Goal: Task Accomplishment & Management: Manage account settings

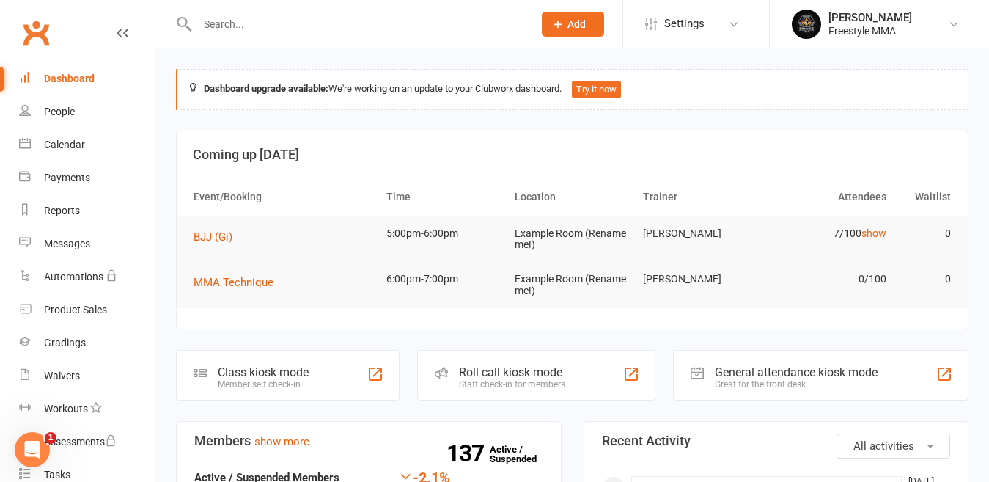
click at [103, 35] on div "Clubworx" at bounding box center [77, 42] width 155 height 54
click at [117, 35] on icon at bounding box center [123, 33] width 12 height 12
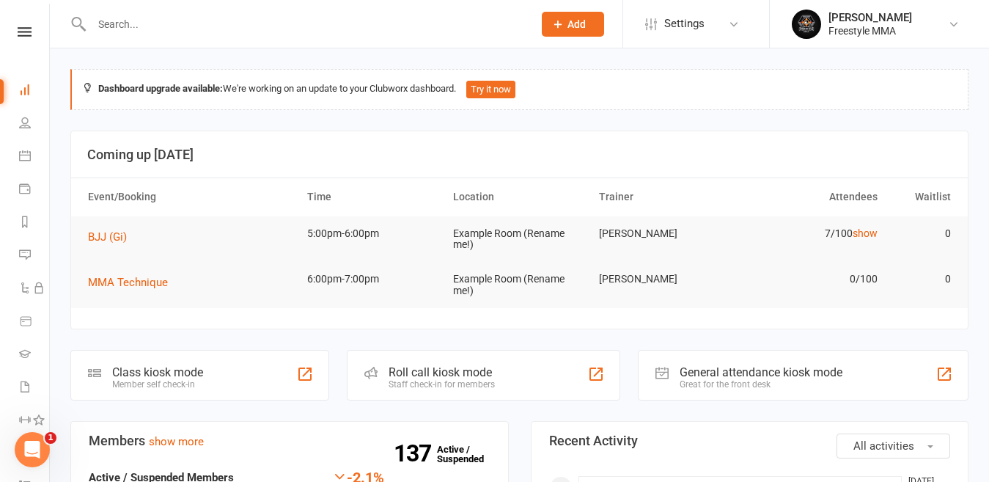
click at [193, 27] on input "text" at bounding box center [304, 24] width 435 height 21
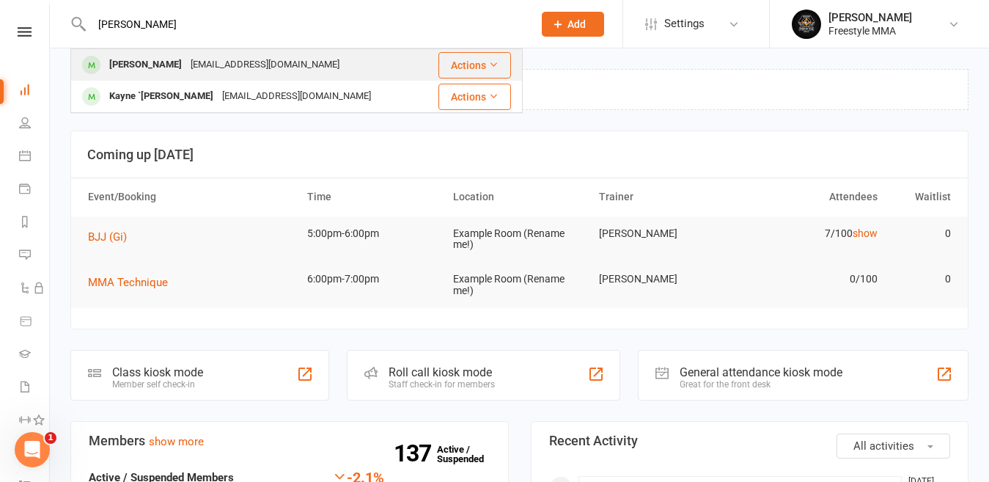
type input "[PERSON_NAME]"
click at [186, 56] on div "[EMAIL_ADDRESS][DOMAIN_NAME]" at bounding box center [265, 64] width 158 height 21
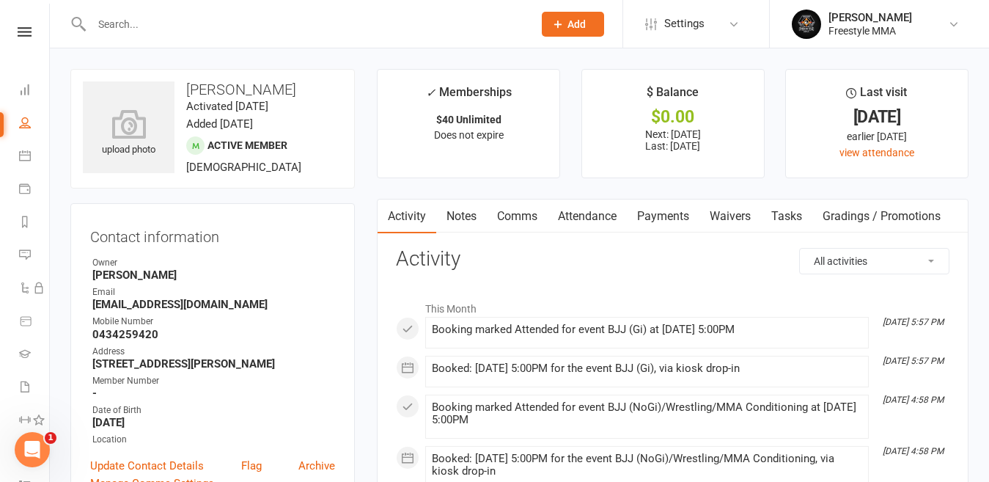
click at [664, 215] on link "Payments" at bounding box center [663, 216] width 73 height 34
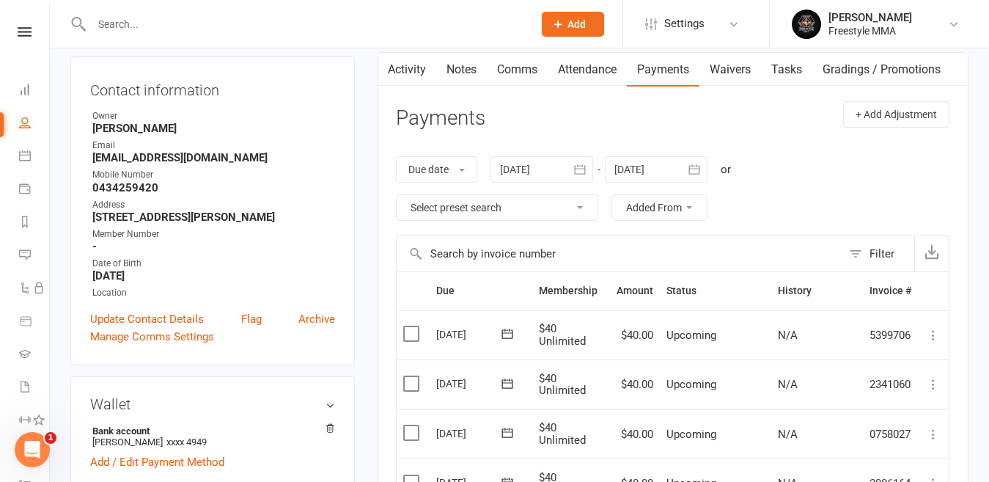
scroll to position [73, 0]
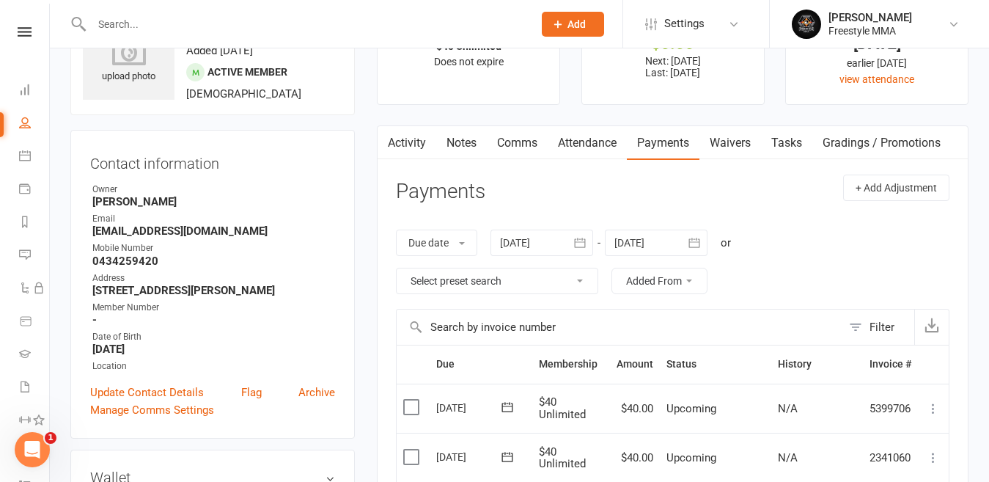
click at [580, 245] on icon "button" at bounding box center [579, 242] width 15 height 15
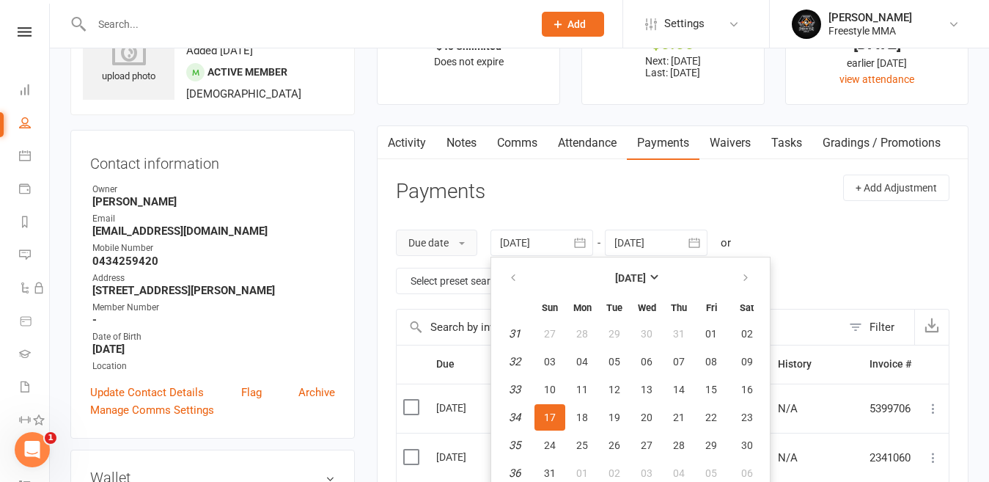
scroll to position [78, 0]
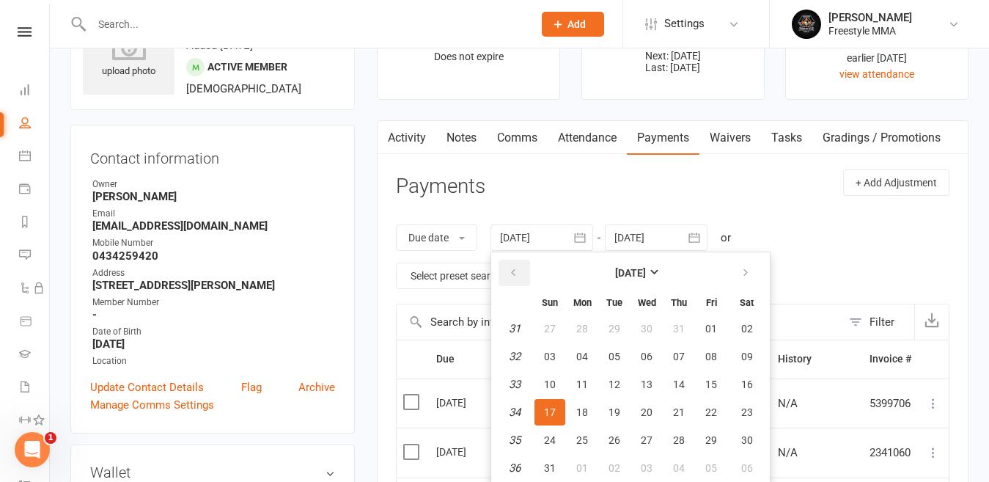
click at [523, 270] on button "button" at bounding box center [514, 272] width 32 height 26
click at [523, 269] on button "button" at bounding box center [514, 272] width 32 height 26
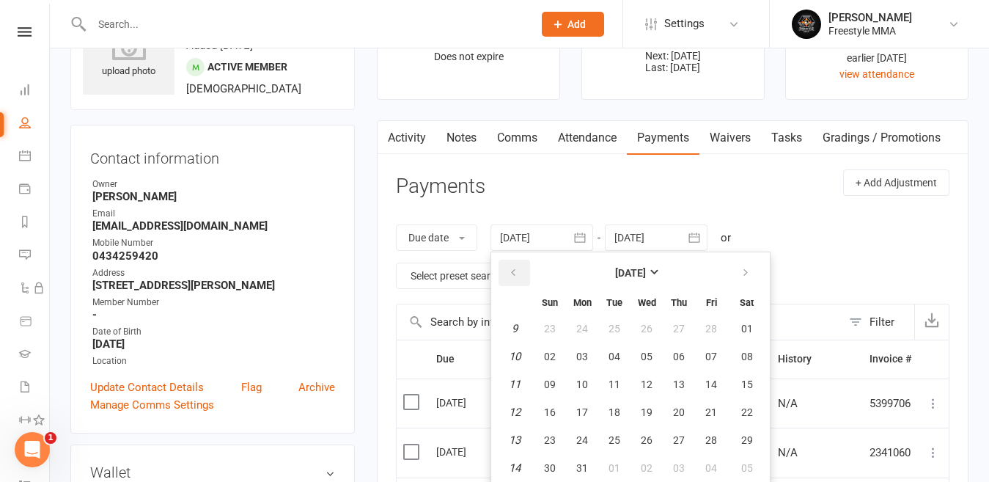
click at [523, 269] on button "button" at bounding box center [514, 272] width 32 height 26
click at [556, 354] on span "03" at bounding box center [550, 356] width 12 height 12
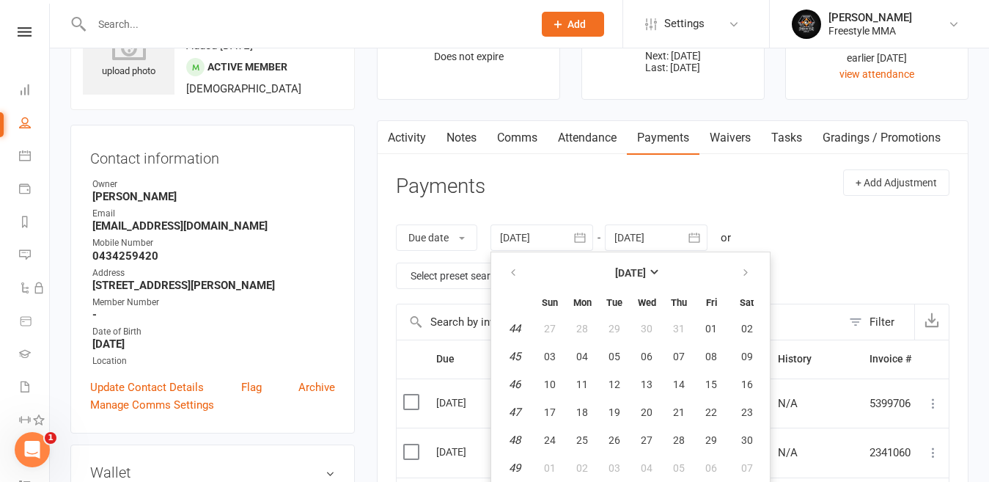
type input "[DATE]"
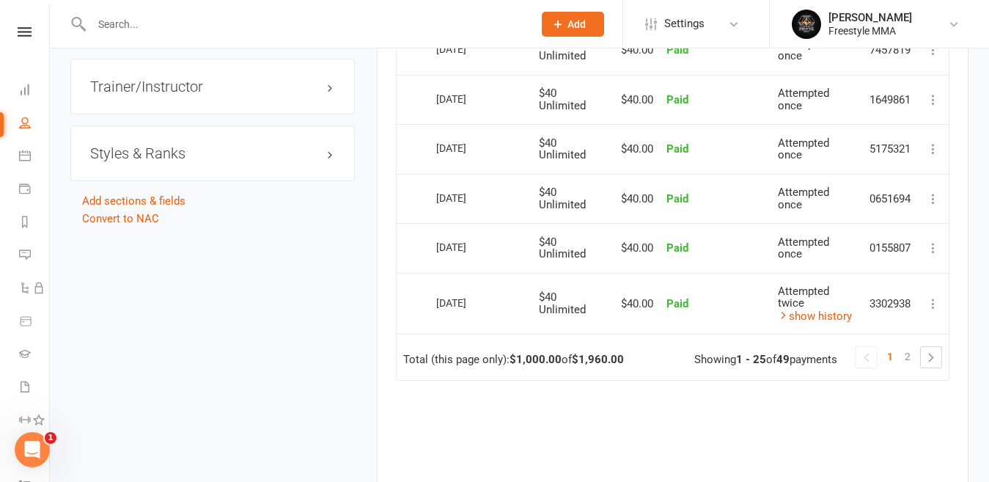
scroll to position [1471, 0]
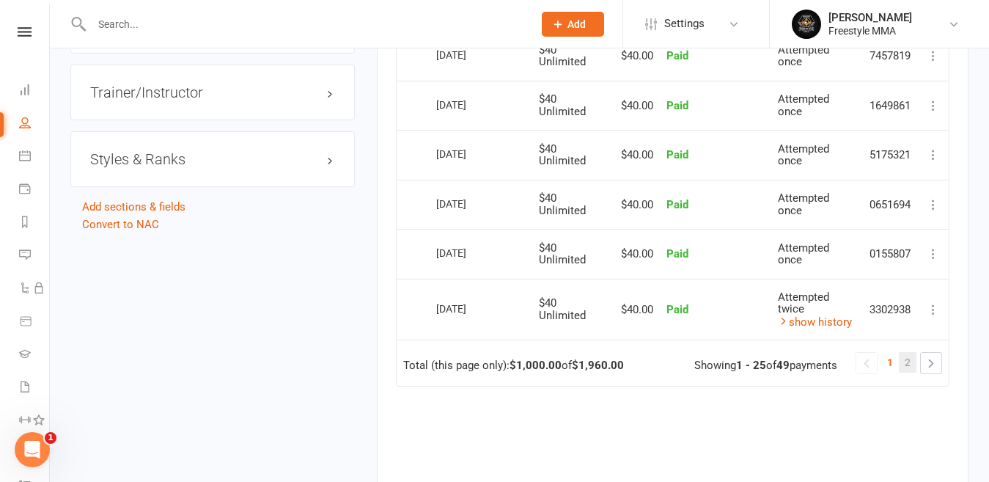
click at [914, 361] on link "2" at bounding box center [908, 362] width 18 height 21
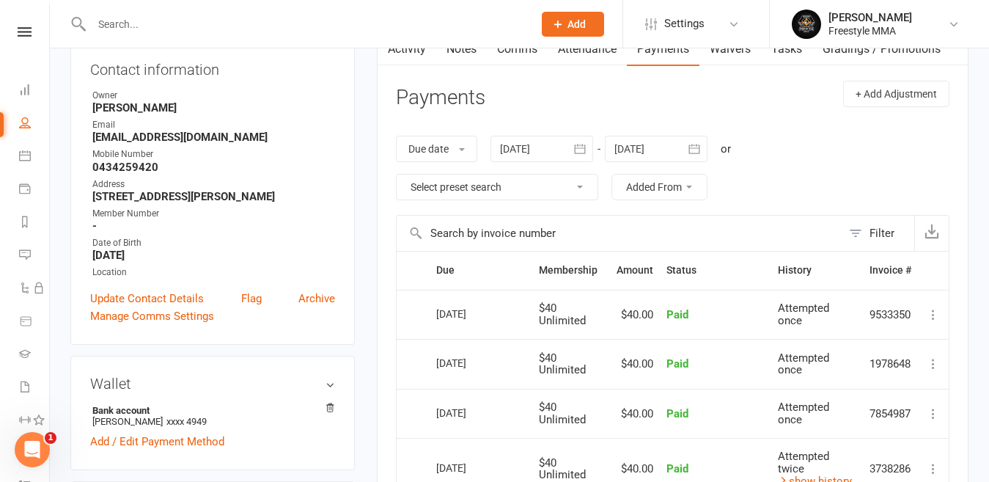
scroll to position [0, 0]
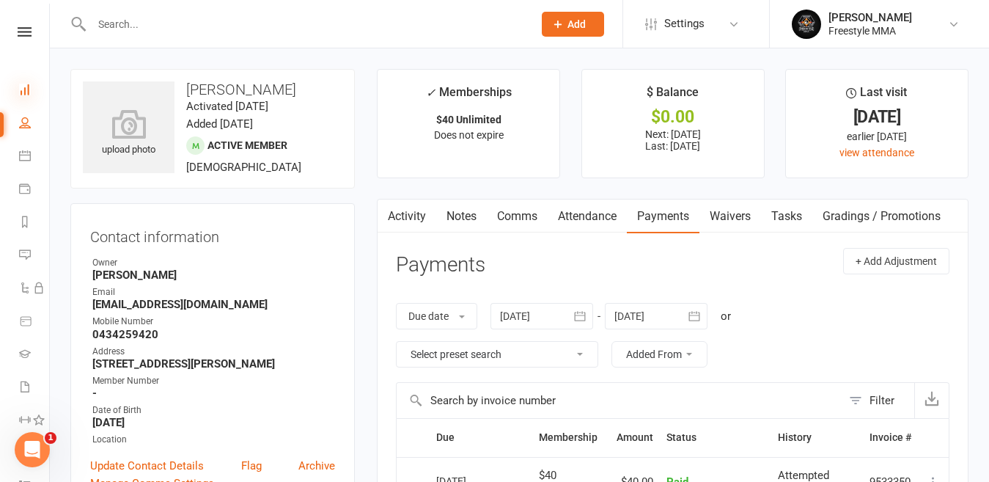
click at [29, 88] on icon at bounding box center [25, 90] width 12 height 12
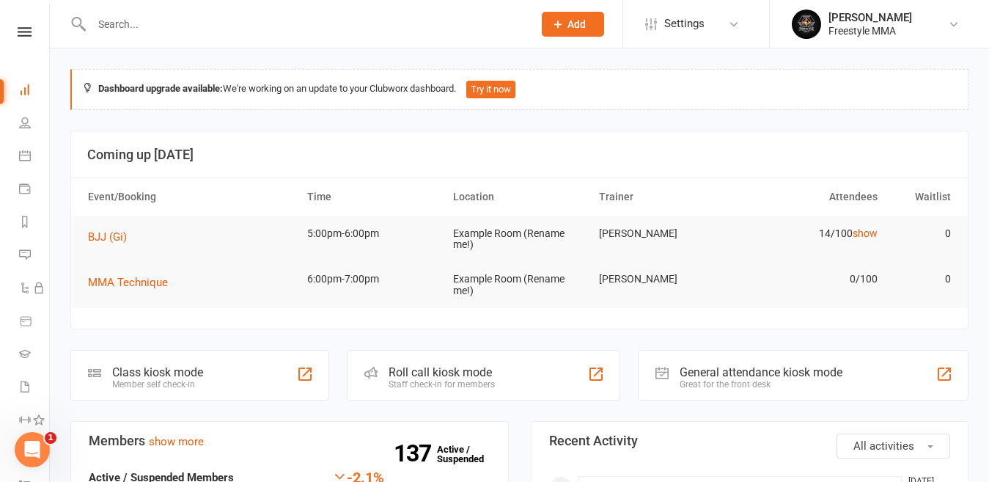
click at [15, 184] on li "Payments" at bounding box center [24, 190] width 49 height 33
click at [21, 188] on icon at bounding box center [25, 188] width 12 height 12
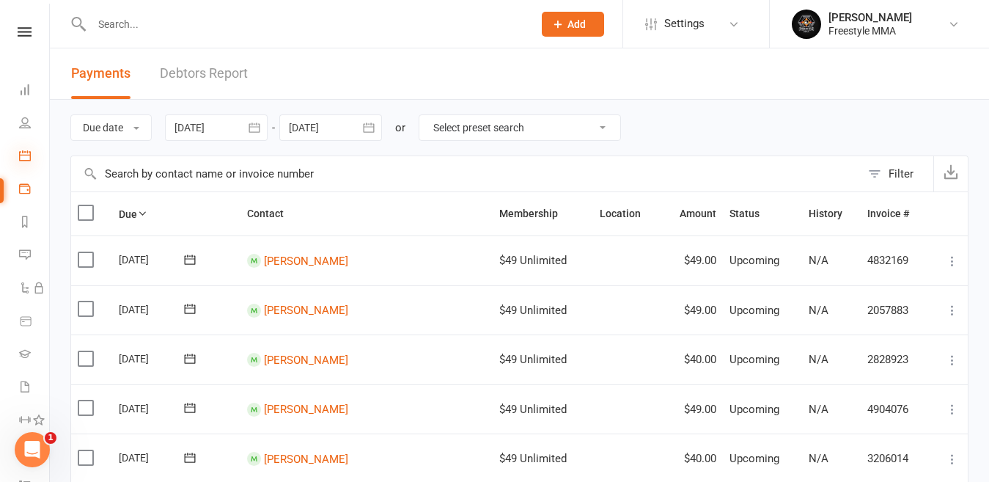
click at [23, 150] on icon at bounding box center [25, 156] width 12 height 12
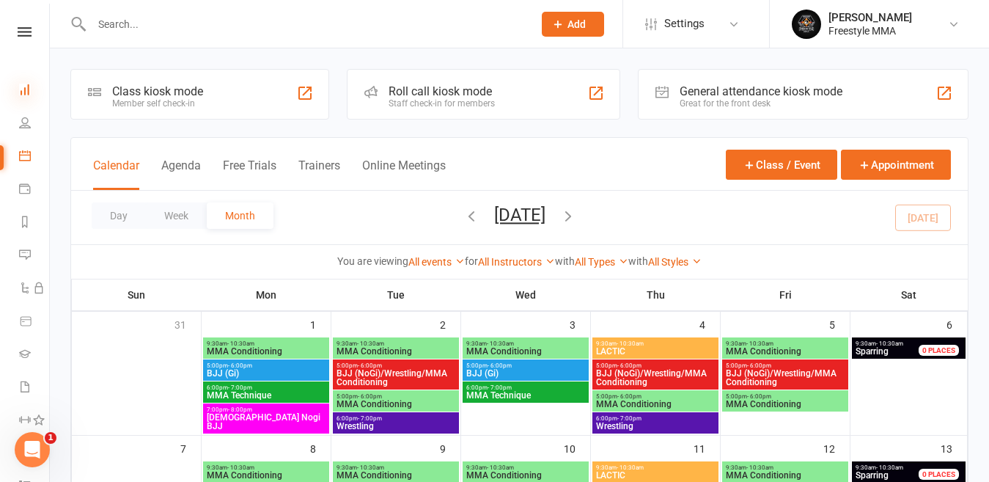
click at [26, 89] on icon at bounding box center [25, 90] width 12 height 12
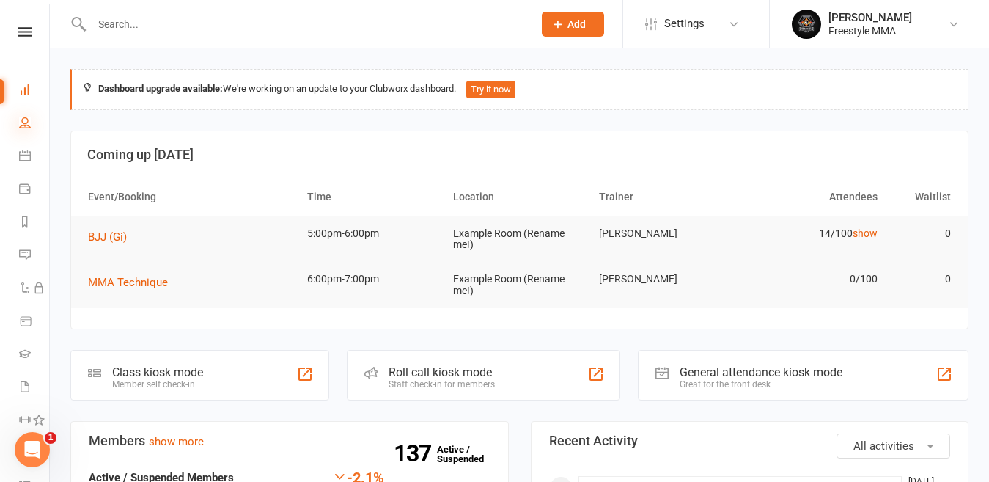
click at [21, 122] on icon at bounding box center [25, 123] width 12 height 12
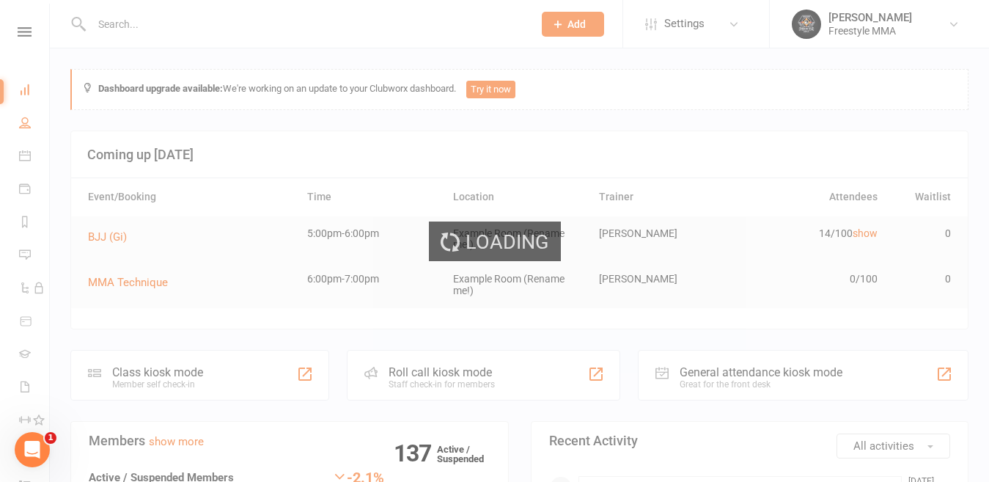
select select "50"
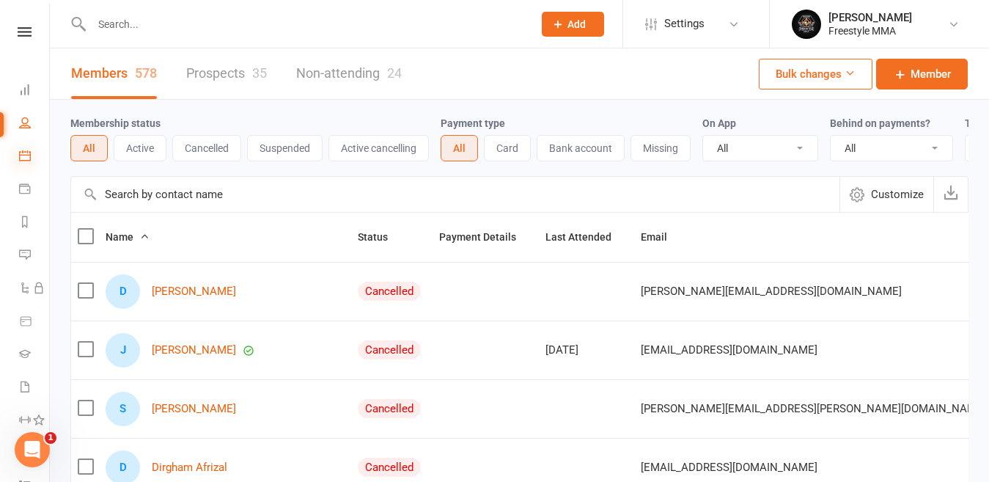
click at [26, 158] on icon at bounding box center [25, 156] width 12 height 12
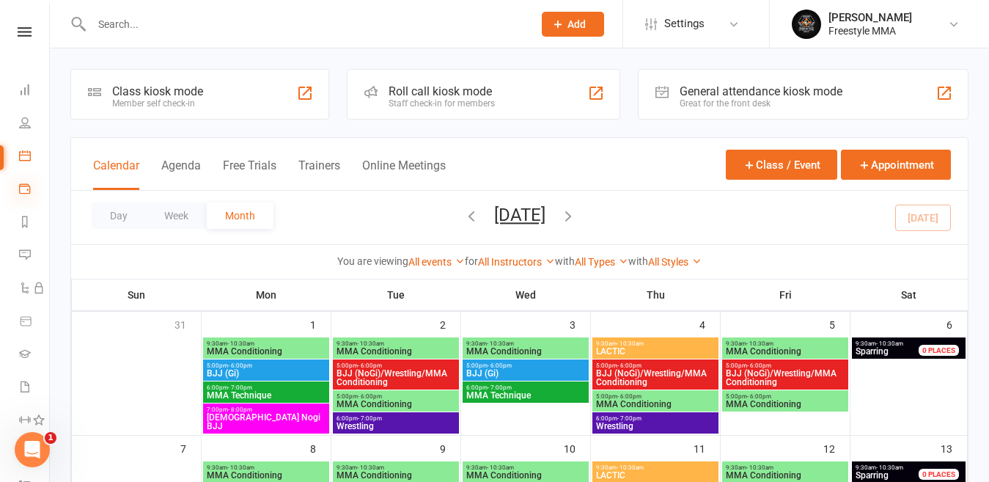
click at [23, 193] on icon at bounding box center [25, 188] width 12 height 12
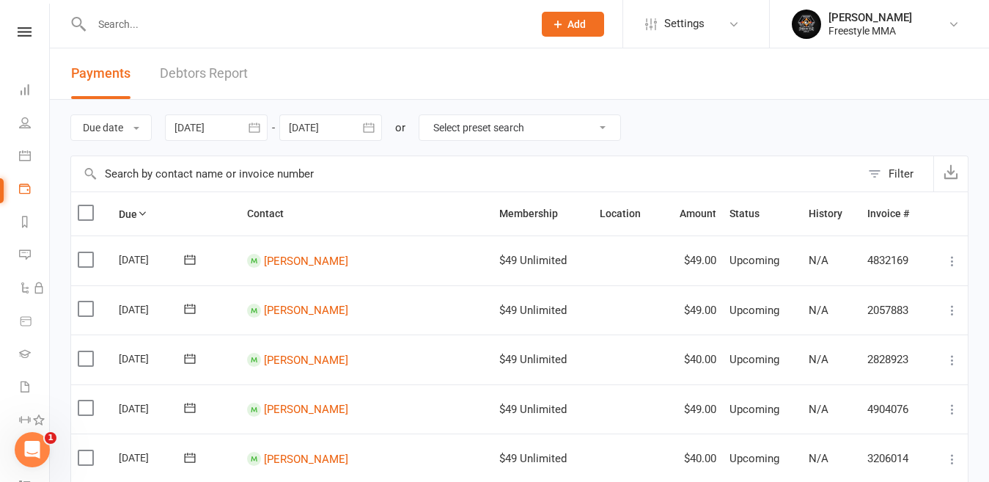
click at [216, 82] on link "Debtors Report" at bounding box center [204, 73] width 88 height 51
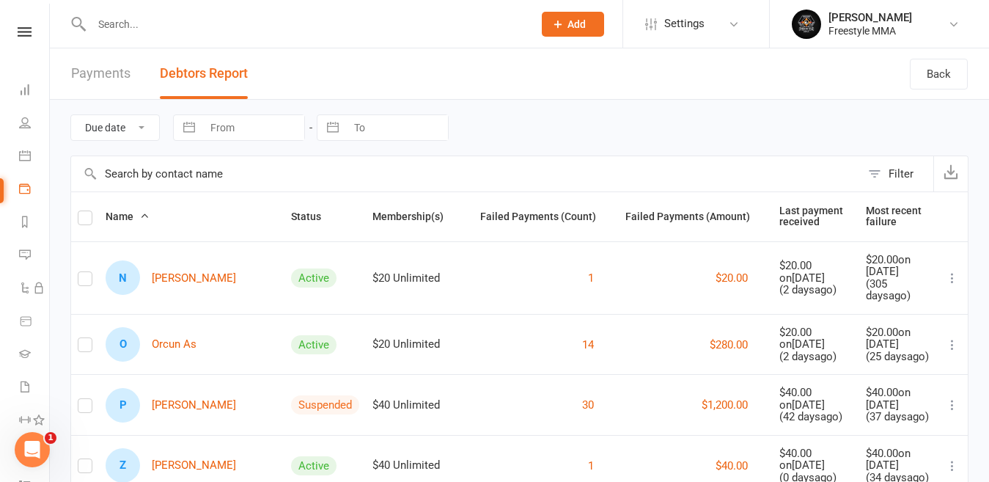
click at [18, 37] on div "Clubworx" at bounding box center [24, 51] width 49 height 48
click at [34, 125] on link "People" at bounding box center [34, 124] width 30 height 33
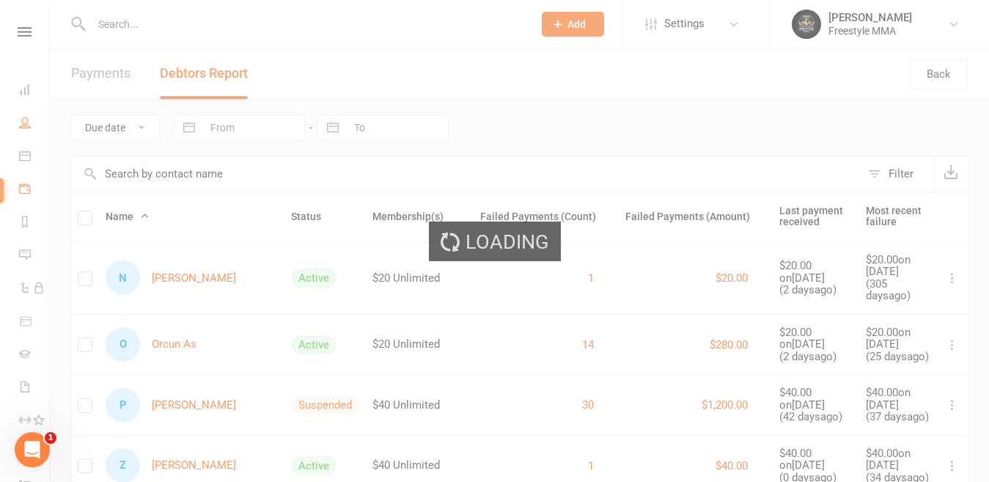
select select "50"
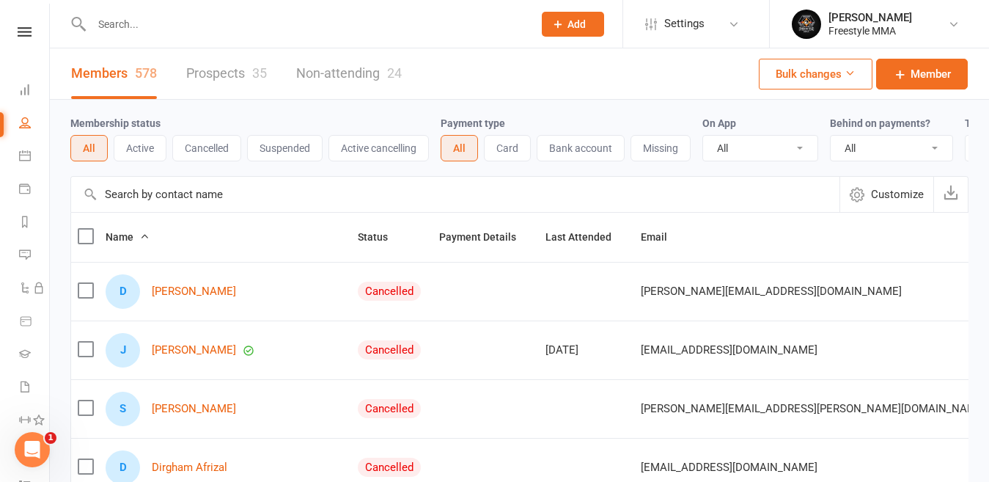
click at [188, 9] on div at bounding box center [296, 24] width 452 height 48
click at [193, 22] on input "text" at bounding box center [304, 24] width 435 height 21
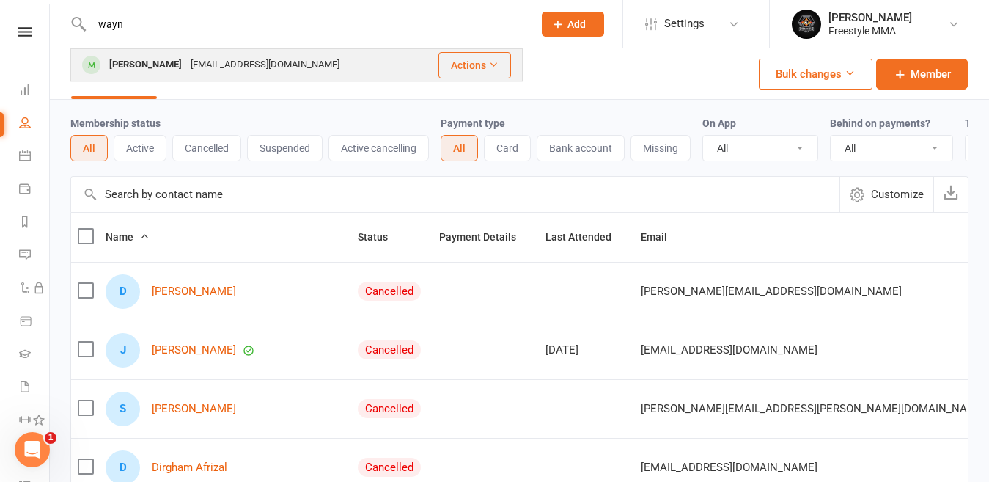
type input "wayn"
click at [207, 57] on div "[EMAIL_ADDRESS][DOMAIN_NAME]" at bounding box center [265, 64] width 158 height 21
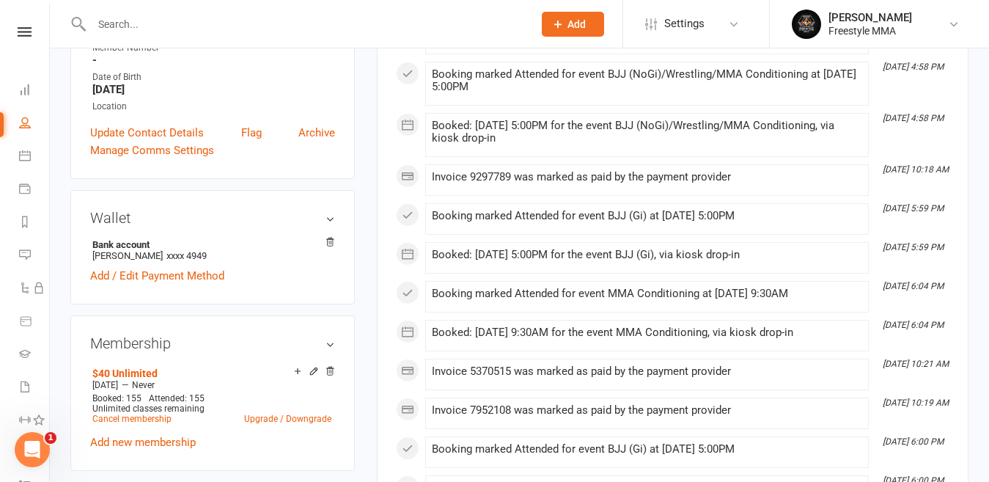
scroll to position [440, 0]
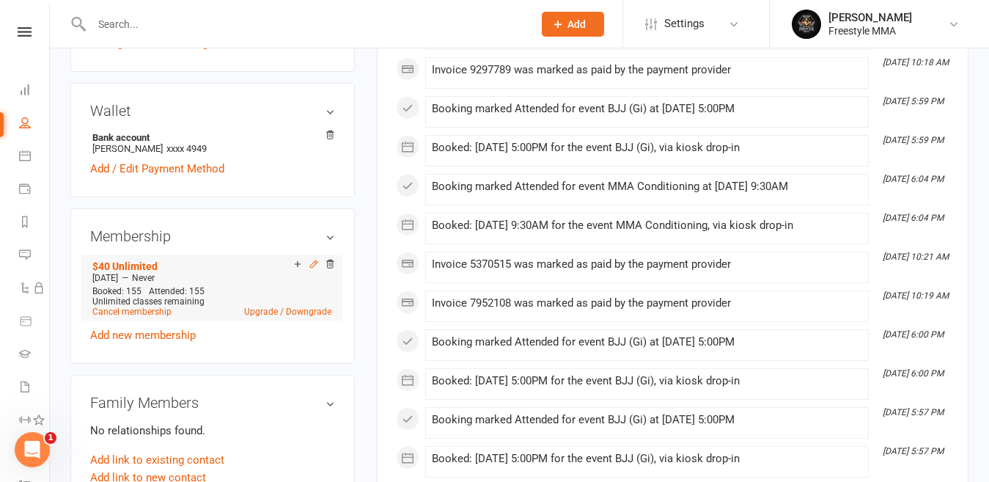
click at [313, 264] on icon at bounding box center [314, 264] width 7 height 7
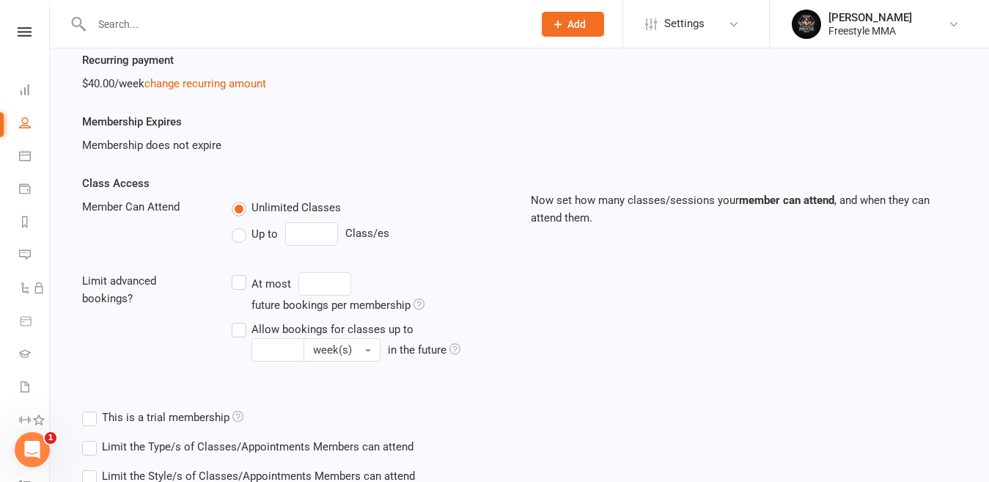
scroll to position [220, 0]
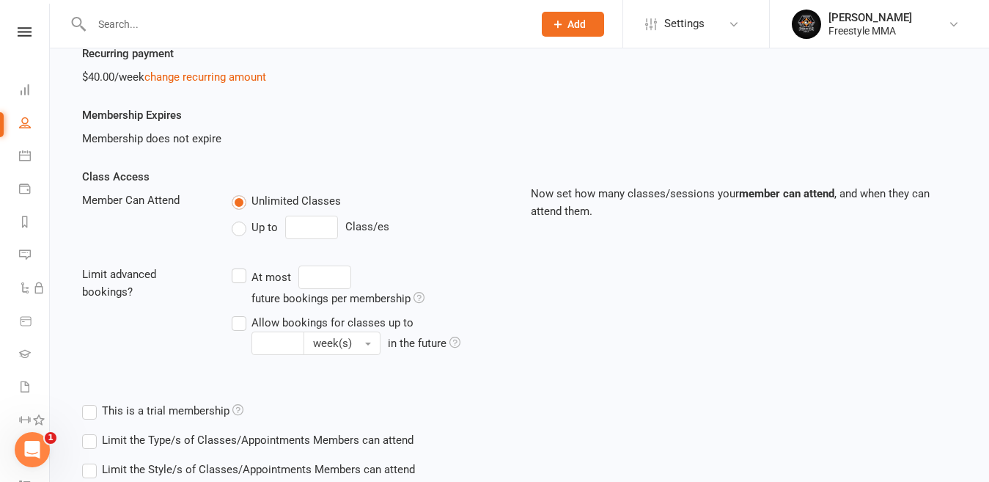
click at [219, 60] on div "Recurring payment $40.00/week change recurring amount" at bounding box center [295, 65] width 449 height 41
click at [229, 81] on link "change recurring amount" at bounding box center [205, 76] width 122 height 13
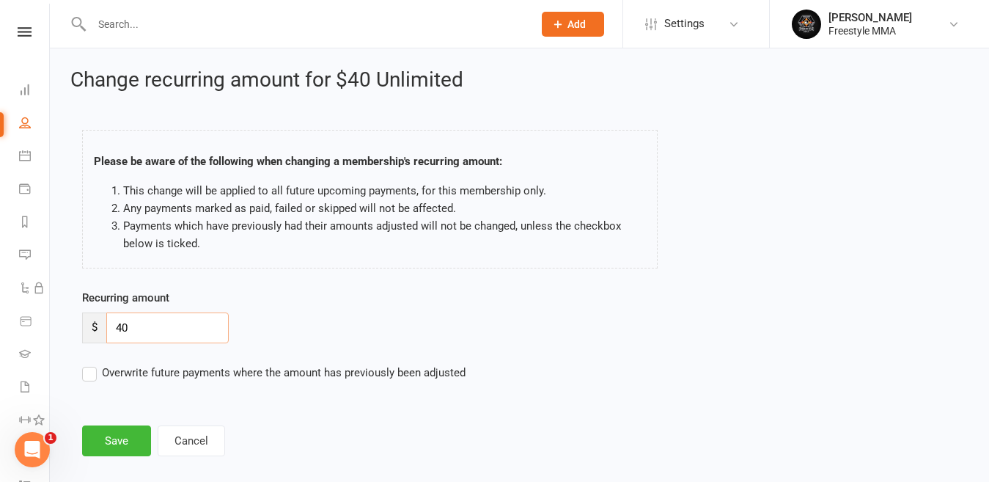
click at [141, 328] on input "40" at bounding box center [167, 327] width 122 height 31
type input "4"
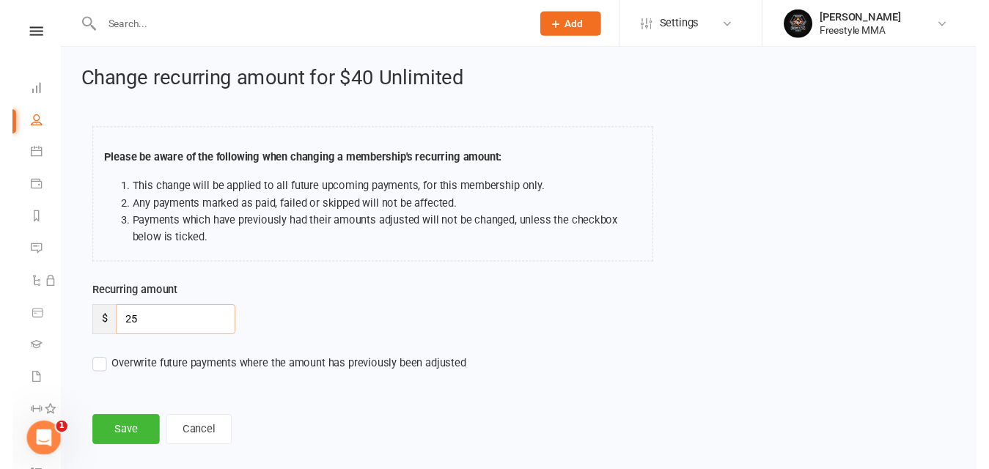
scroll to position [19, 0]
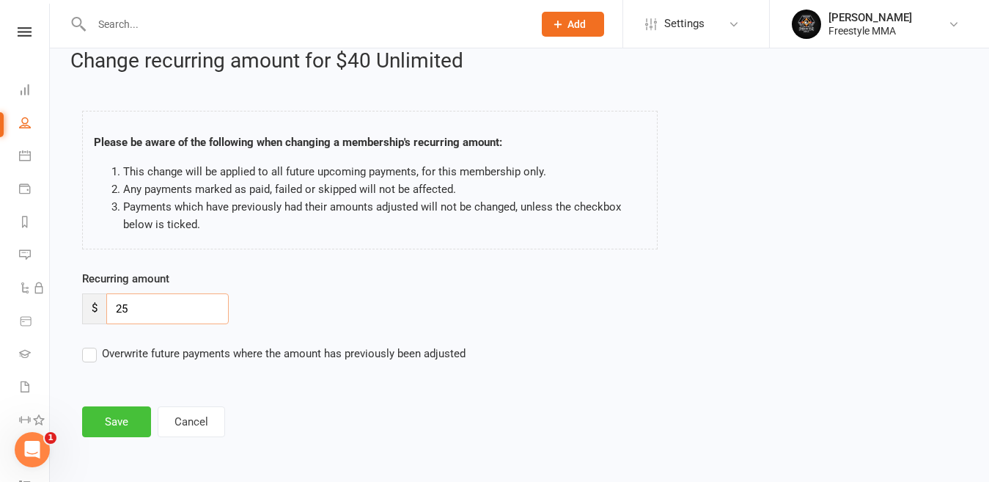
type input "25"
click at [124, 409] on button "Save" at bounding box center [116, 421] width 69 height 31
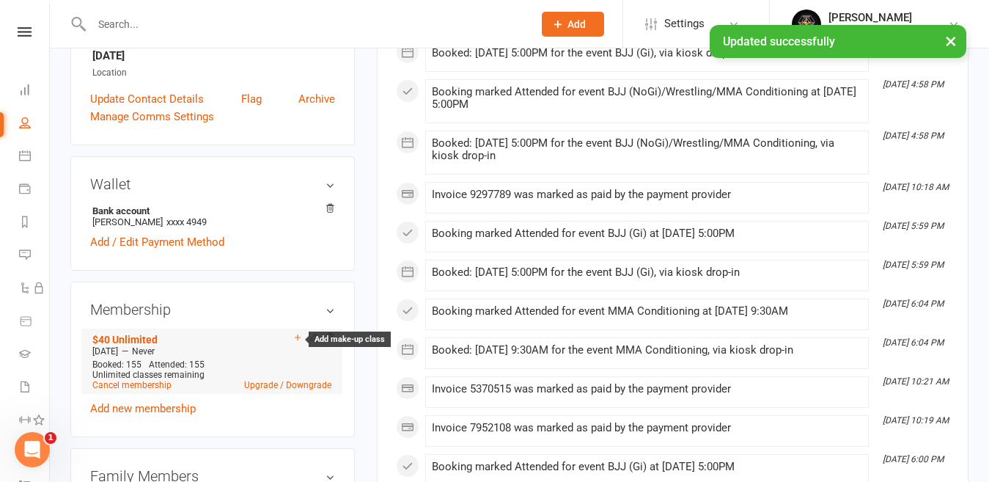
scroll to position [440, 0]
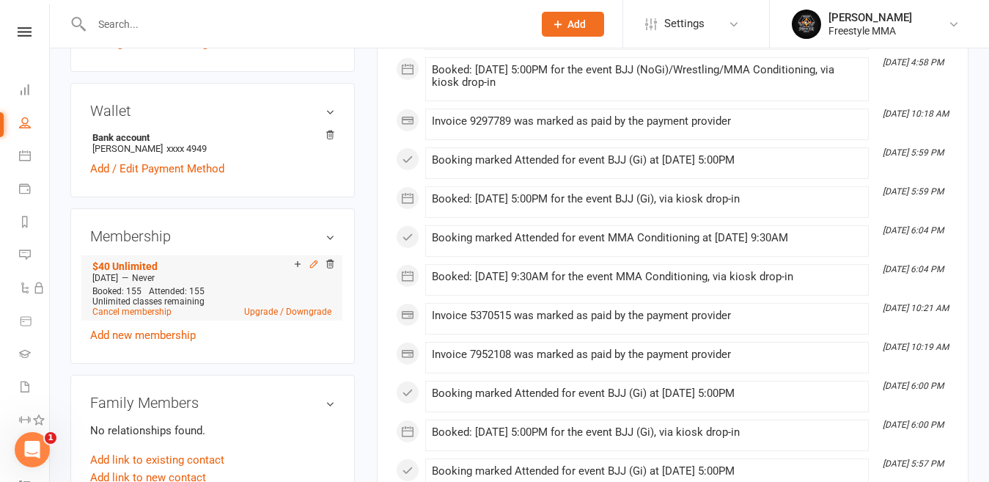
click at [314, 264] on icon at bounding box center [314, 264] width 10 height 10
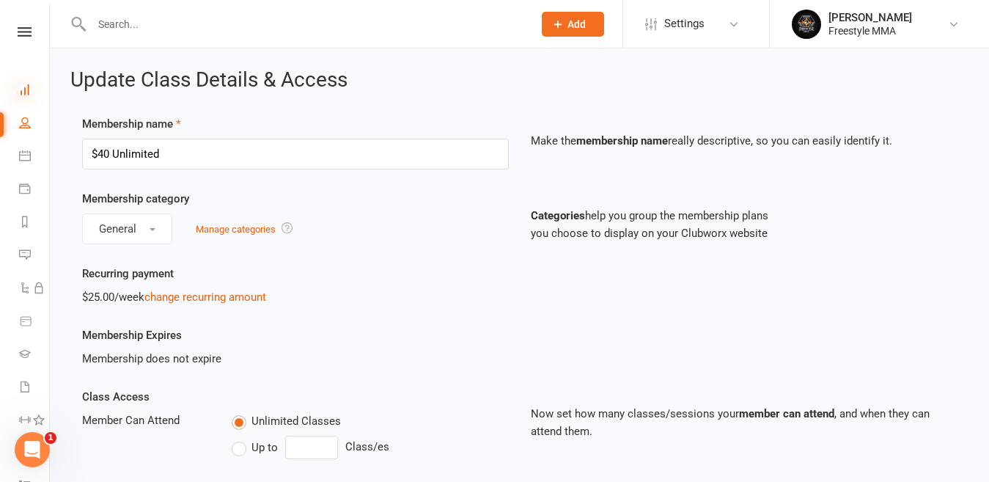
click at [27, 92] on icon at bounding box center [25, 90] width 12 height 12
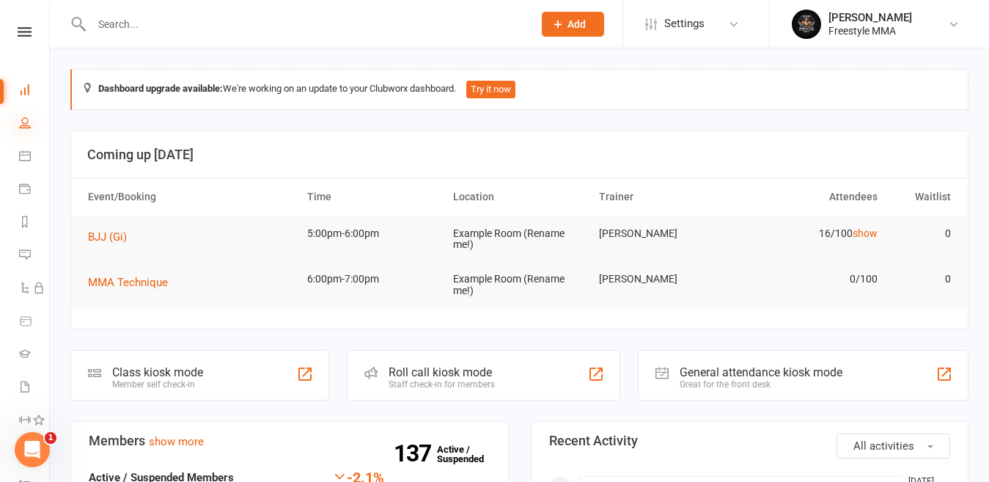
click at [27, 123] on icon at bounding box center [25, 123] width 12 height 12
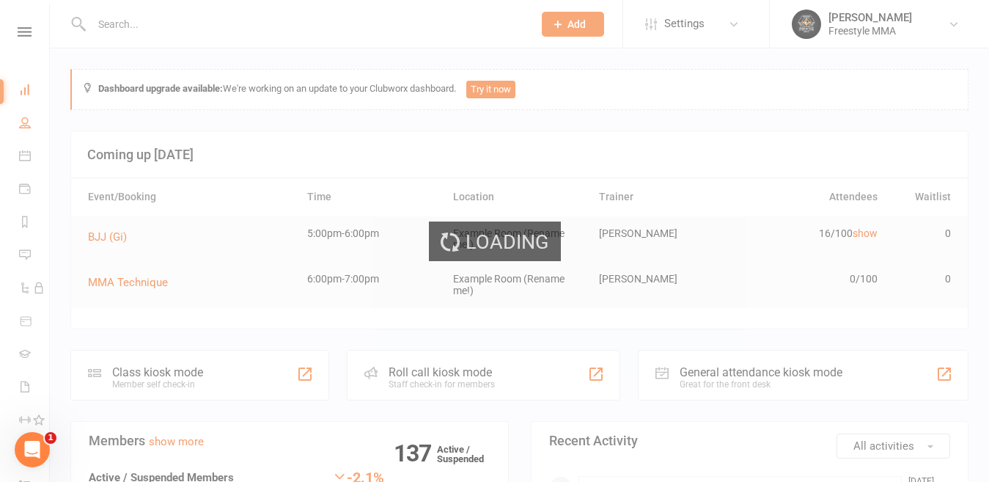
select select "50"
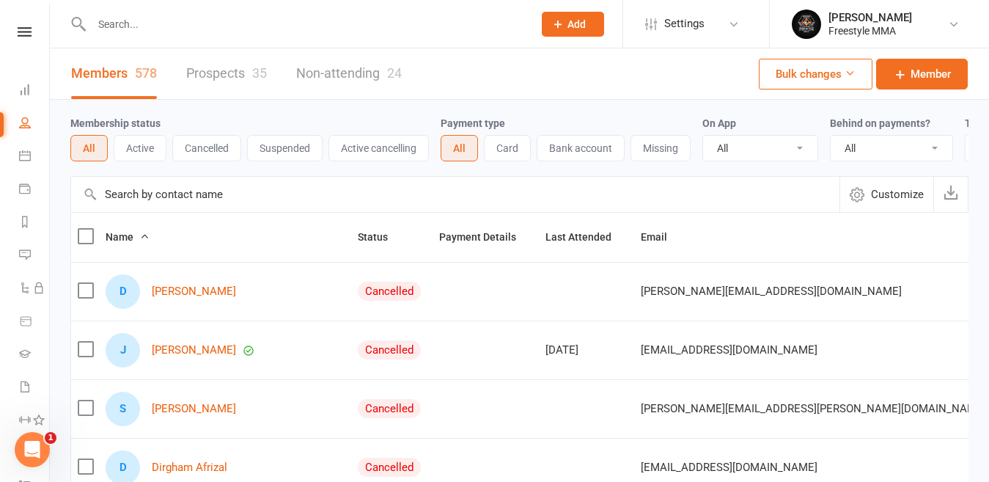
click at [185, 28] on input "text" at bounding box center [304, 24] width 435 height 21
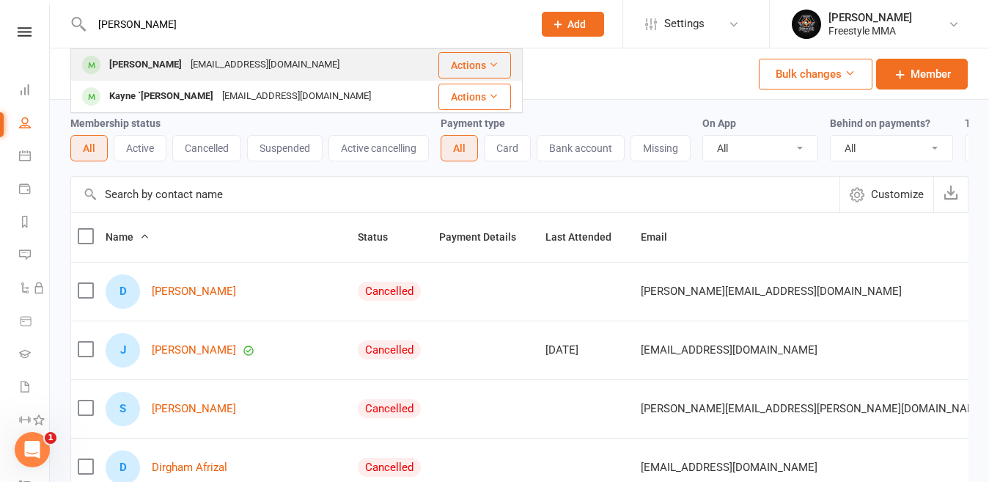
type input "[PERSON_NAME]"
click at [195, 66] on div "[EMAIL_ADDRESS][DOMAIN_NAME]" at bounding box center [265, 64] width 158 height 21
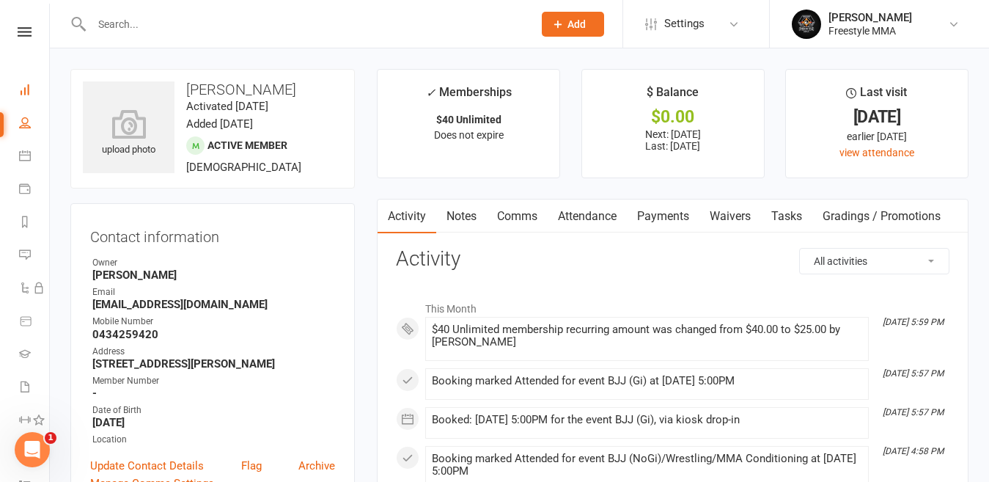
click at [24, 96] on link "Dashboard" at bounding box center [34, 91] width 30 height 33
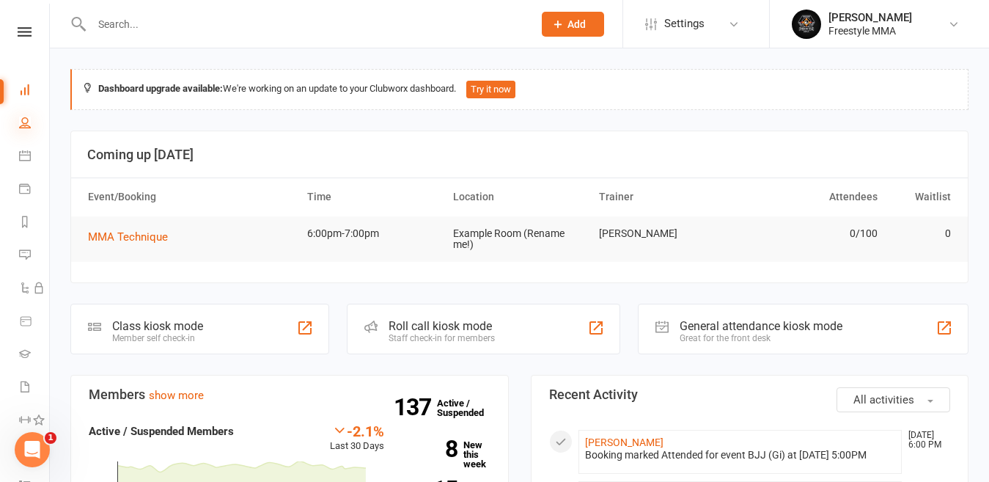
click at [23, 124] on icon at bounding box center [25, 123] width 12 height 12
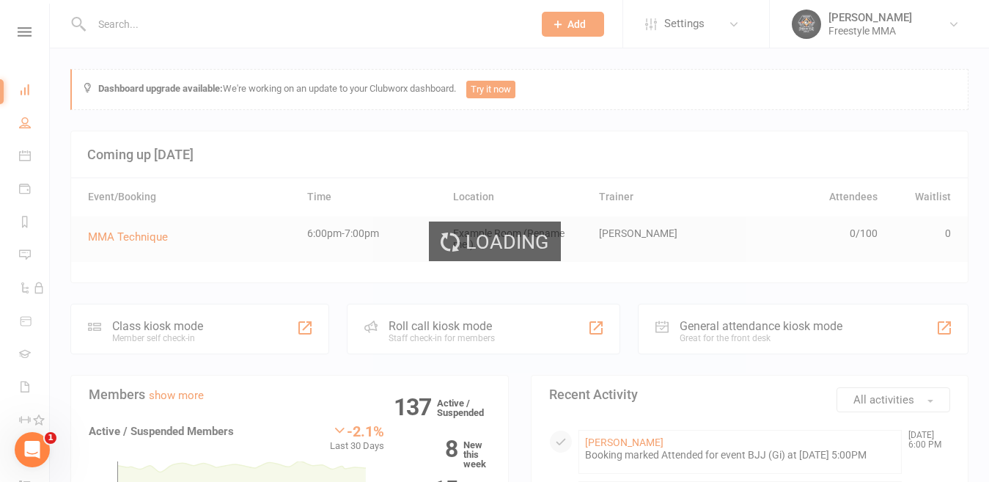
select select "50"
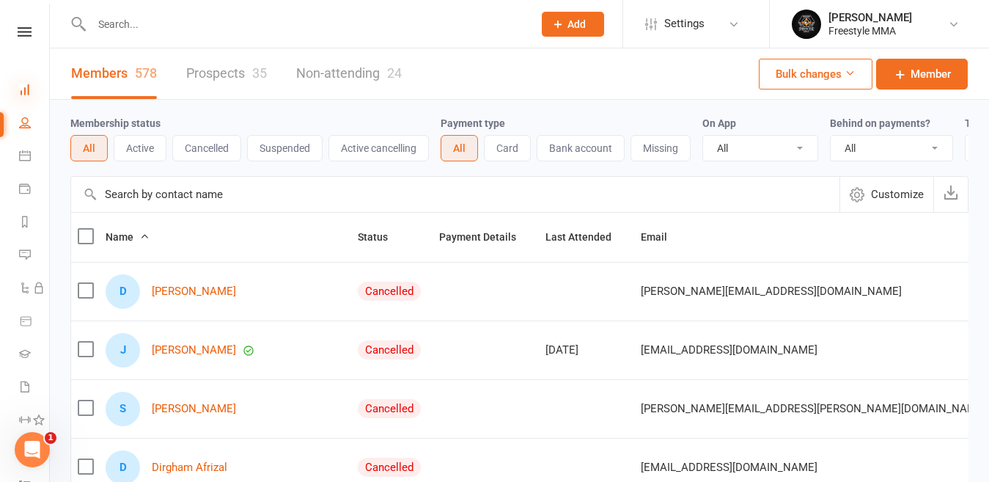
click at [27, 92] on icon at bounding box center [25, 90] width 12 height 12
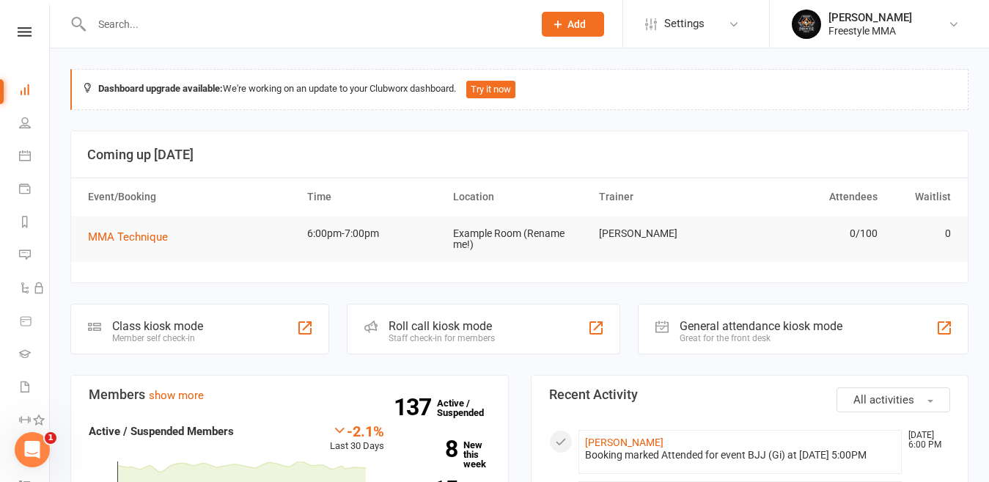
click at [8, 22] on nav "Clubworx Dashboard People Calendar Payments Reports Messages Automations Produc…" at bounding box center [25, 245] width 50 height 482
click at [18, 34] on icon at bounding box center [25, 32] width 14 height 10
